Goal: Task Accomplishment & Management: Use online tool/utility

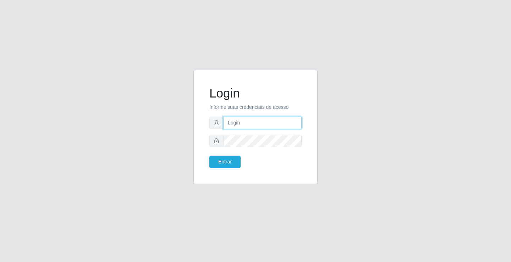
click at [234, 123] on input "text" at bounding box center [262, 123] width 78 height 12
type input "zivaneide@ideal"
click at [209, 156] on button "Entrar" at bounding box center [224, 162] width 31 height 12
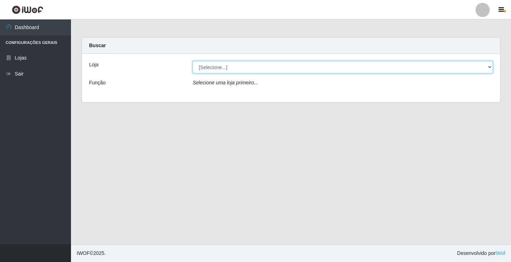
click at [490, 66] on select "[Selecione...] Ideal - Conceição" at bounding box center [343, 67] width 300 height 12
select select "231"
click at [193, 61] on select "[Selecione...] Ideal - Conceição" at bounding box center [343, 67] width 300 height 12
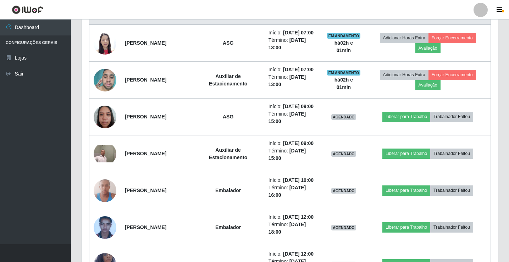
scroll to position [248, 0]
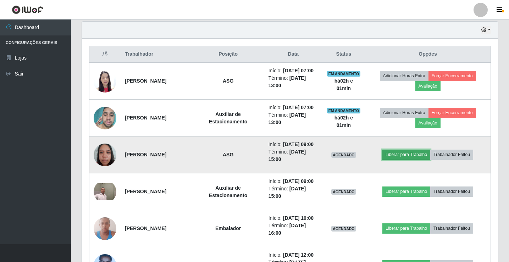
click at [424, 160] on button "Liberar para Trabalho" at bounding box center [406, 155] width 48 height 10
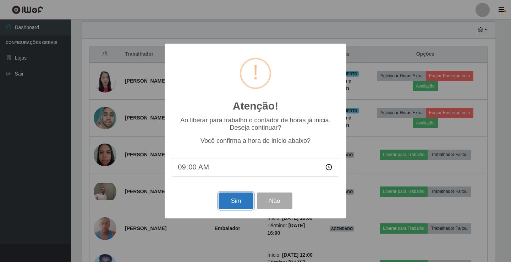
click at [245, 203] on button "Sim" at bounding box center [235, 201] width 34 height 17
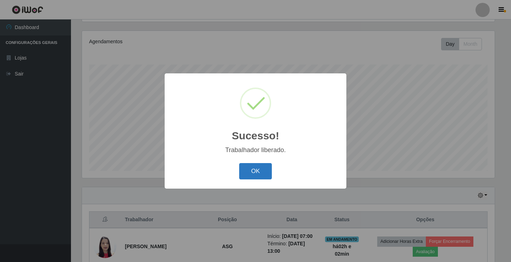
click at [258, 167] on button "OK" at bounding box center [255, 171] width 33 height 17
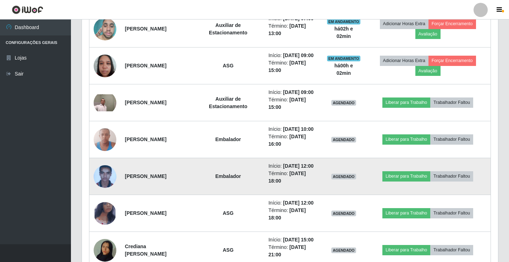
scroll to position [331, 0]
